Goal: Transaction & Acquisition: Purchase product/service

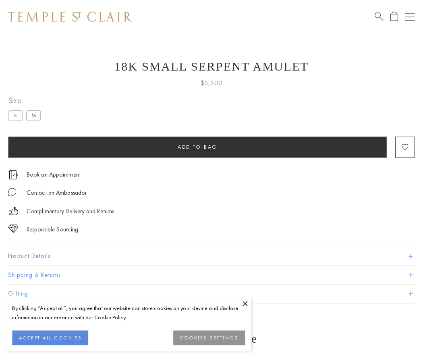
scroll to position [0, 0]
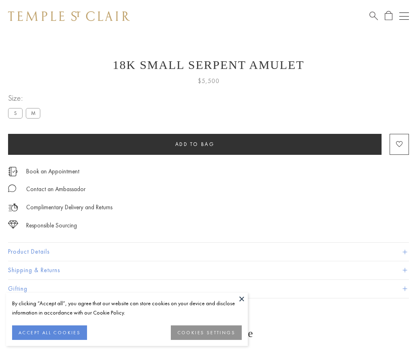
click at [195, 144] on span "Add to bag" at bounding box center [194, 144] width 39 height 7
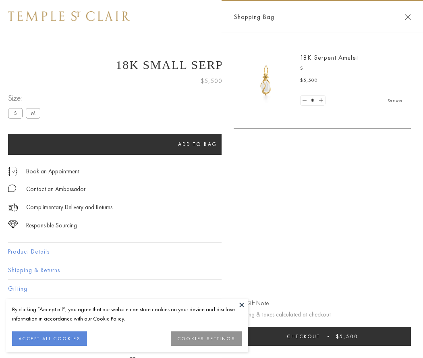
click at [322, 336] on button "Checkout $5,500" at bounding box center [322, 336] width 177 height 19
